Goal: Information Seeking & Learning: Learn about a topic

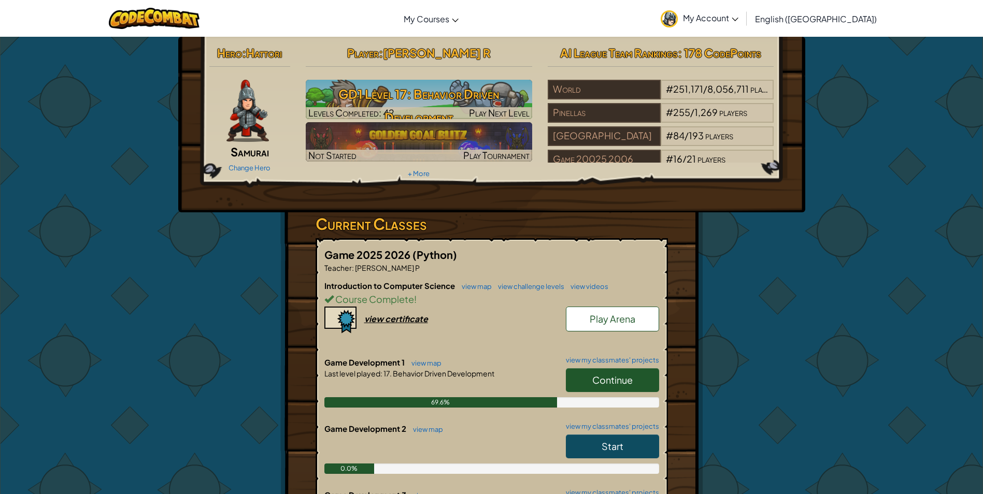
scroll to position [52, 0]
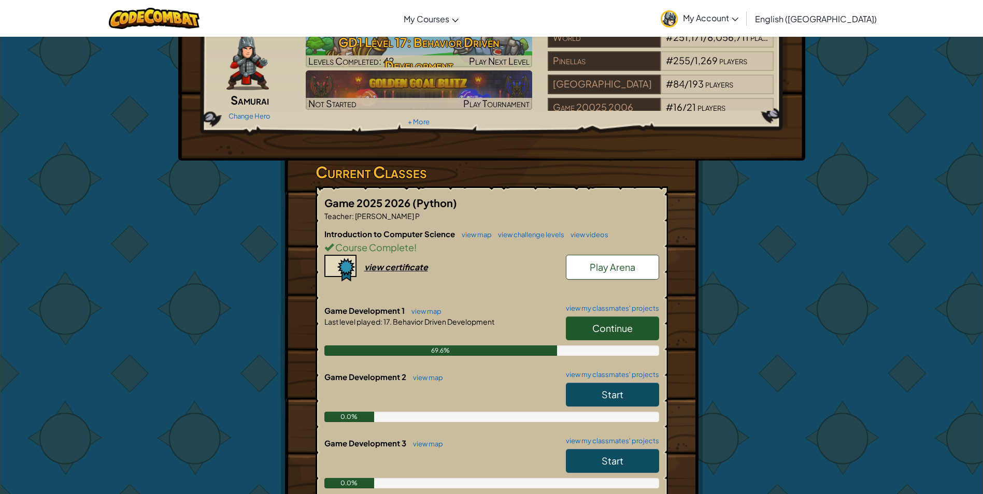
click at [620, 388] on link "Start" at bounding box center [612, 395] width 93 height 24
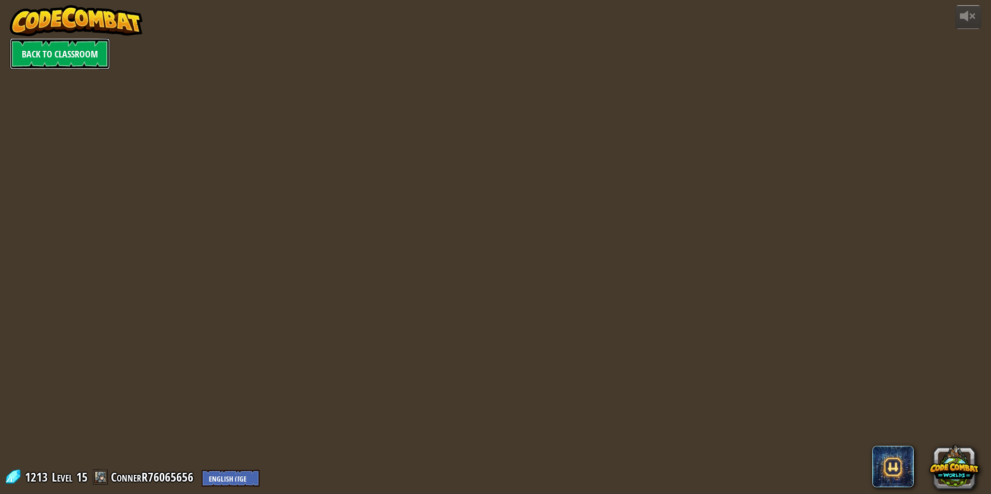
click at [44, 59] on link "Back to Classroom" at bounding box center [60, 53] width 100 height 31
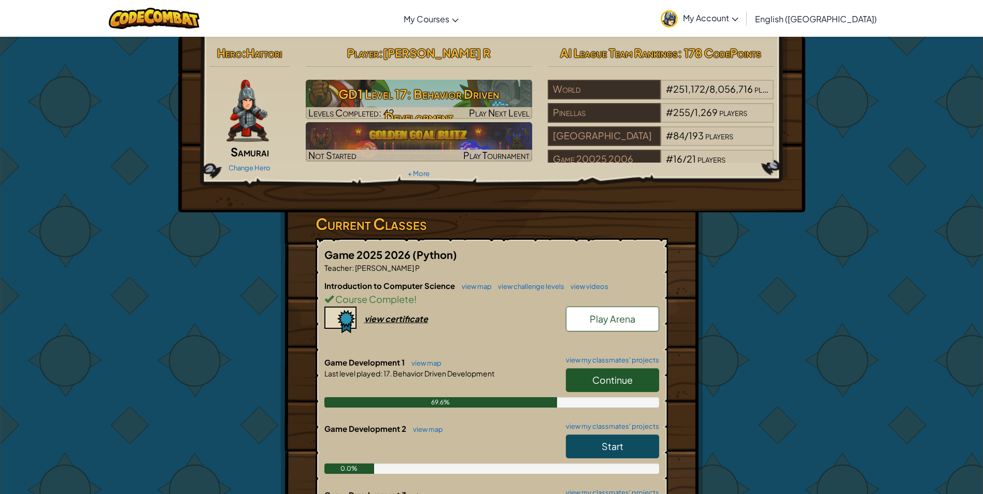
click at [626, 397] on div "69.6%" at bounding box center [491, 402] width 335 height 10
click at [630, 379] on span "Continue" at bounding box center [612, 380] width 40 height 12
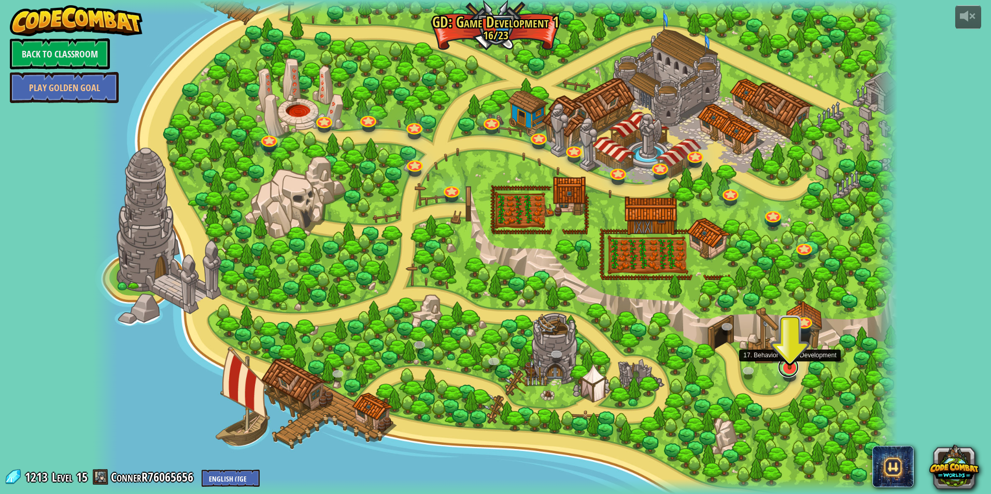
click at [789, 371] on link at bounding box center [788, 367] width 21 height 21
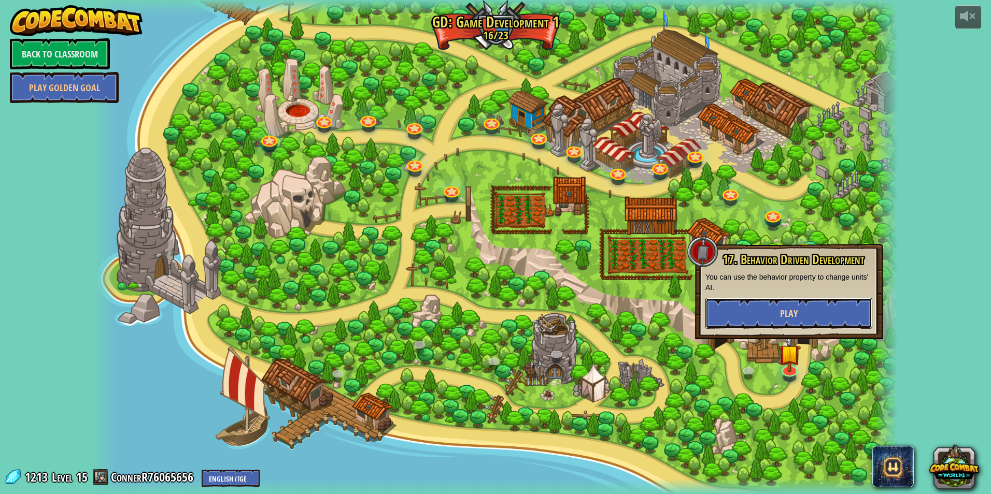
click at [793, 306] on button "Play" at bounding box center [788, 313] width 167 height 31
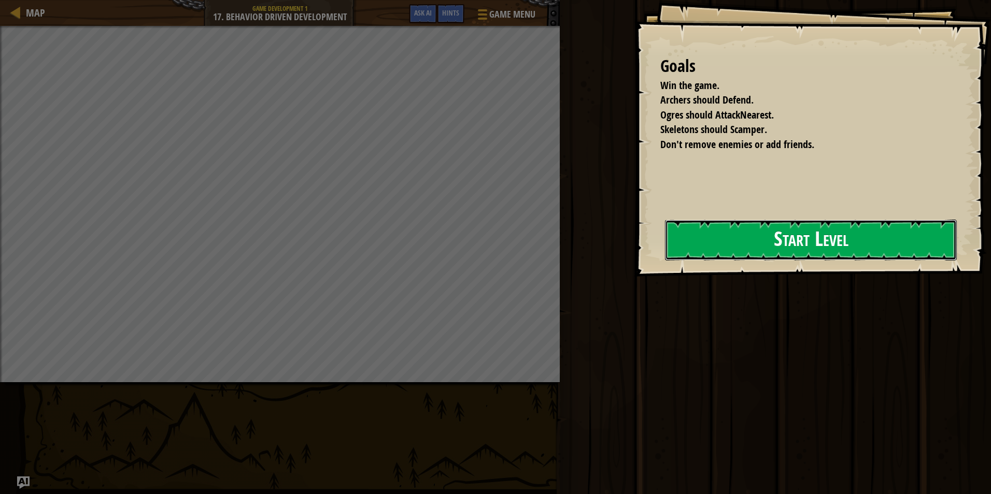
click at [749, 243] on button "Start Level" at bounding box center [811, 240] width 292 height 41
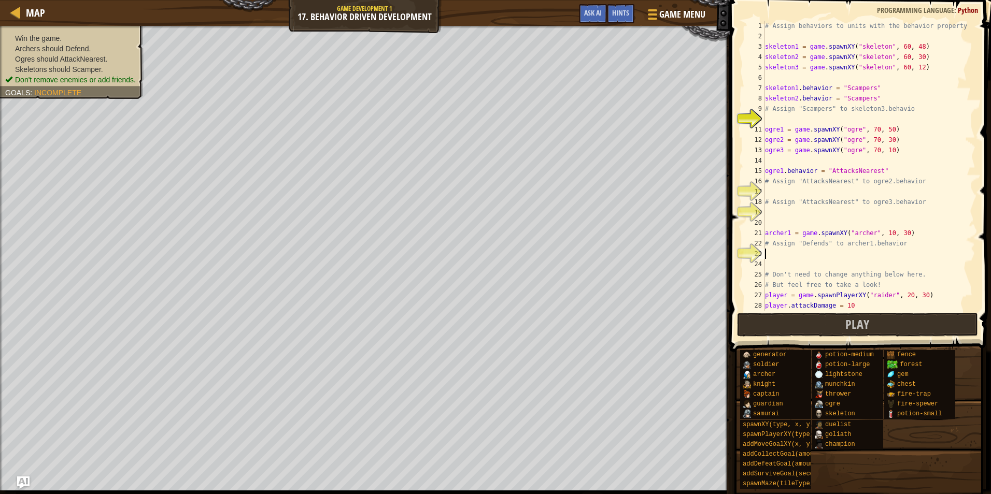
click at [799, 258] on div "# Assign behaviors to units with the behavior property. skeleton1 = game . spaw…" at bounding box center [865, 176] width 205 height 311
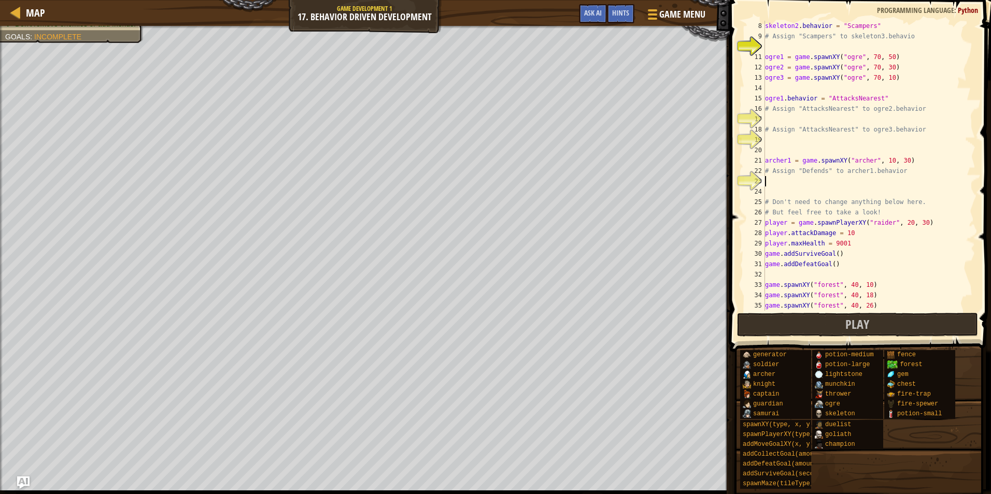
scroll to position [10, 0]
